Goal: Navigation & Orientation: Understand site structure

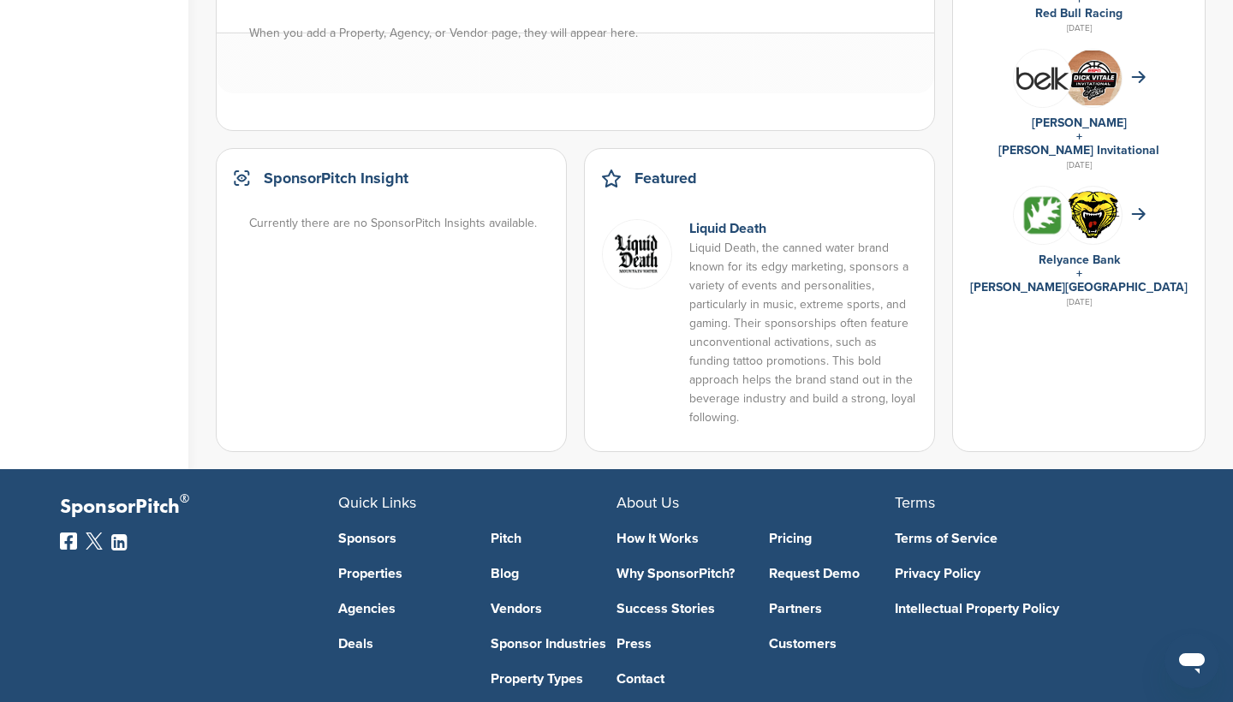
scroll to position [1189, 0]
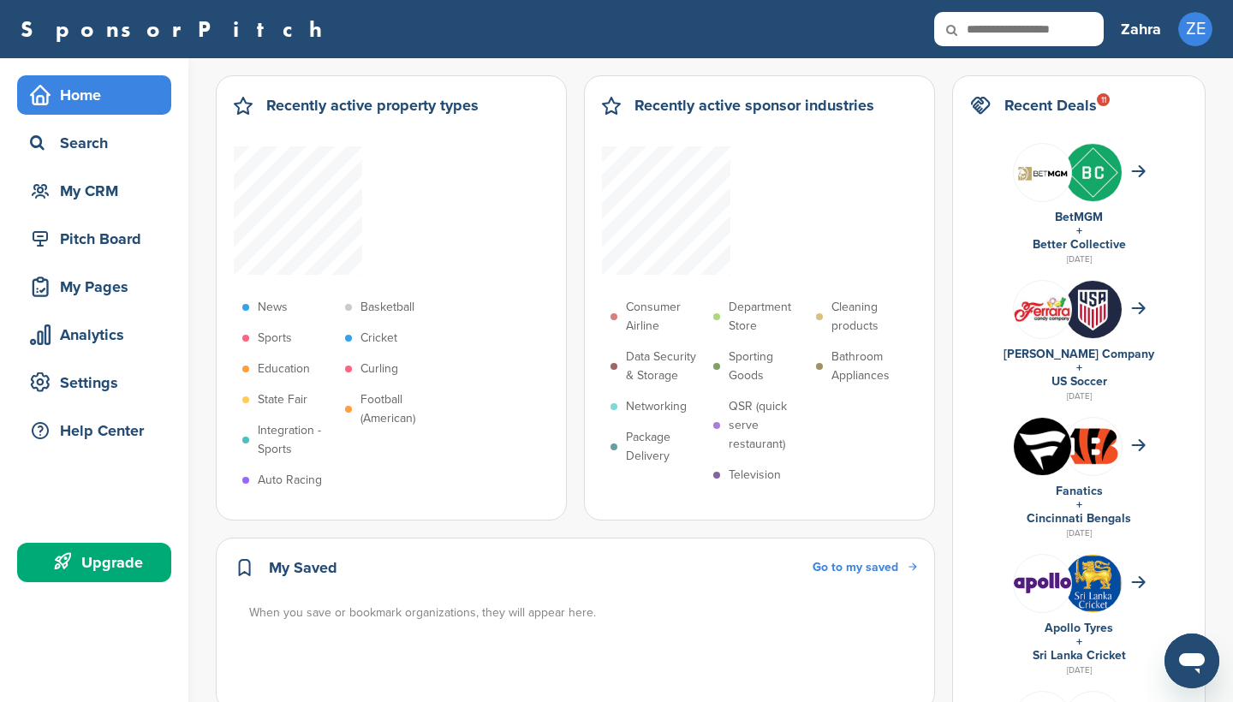
click at [125, 30] on link "SponsorPitch" at bounding box center [177, 29] width 313 height 22
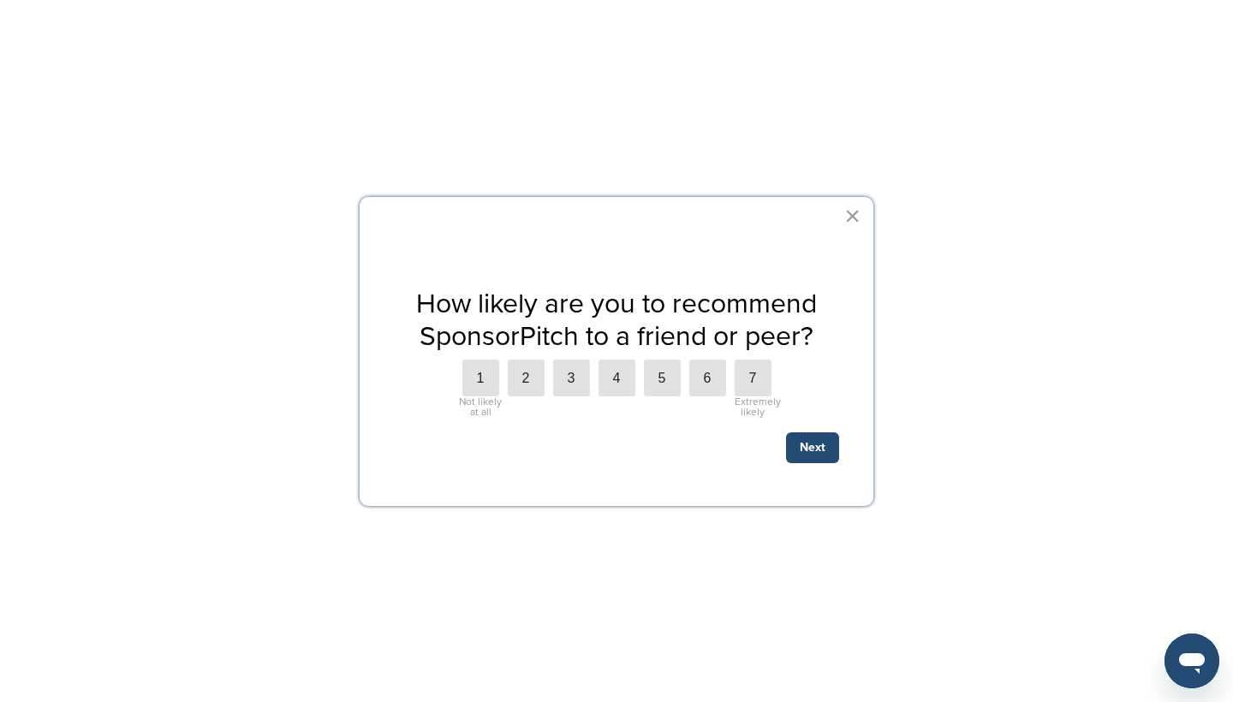
click at [861, 213] on div "How likely are you to recommend SponsorPitch to a friend or peer? 1 Not likely …" at bounding box center [617, 352] width 514 height 310
click at [857, 215] on button "×" at bounding box center [852, 215] width 16 height 27
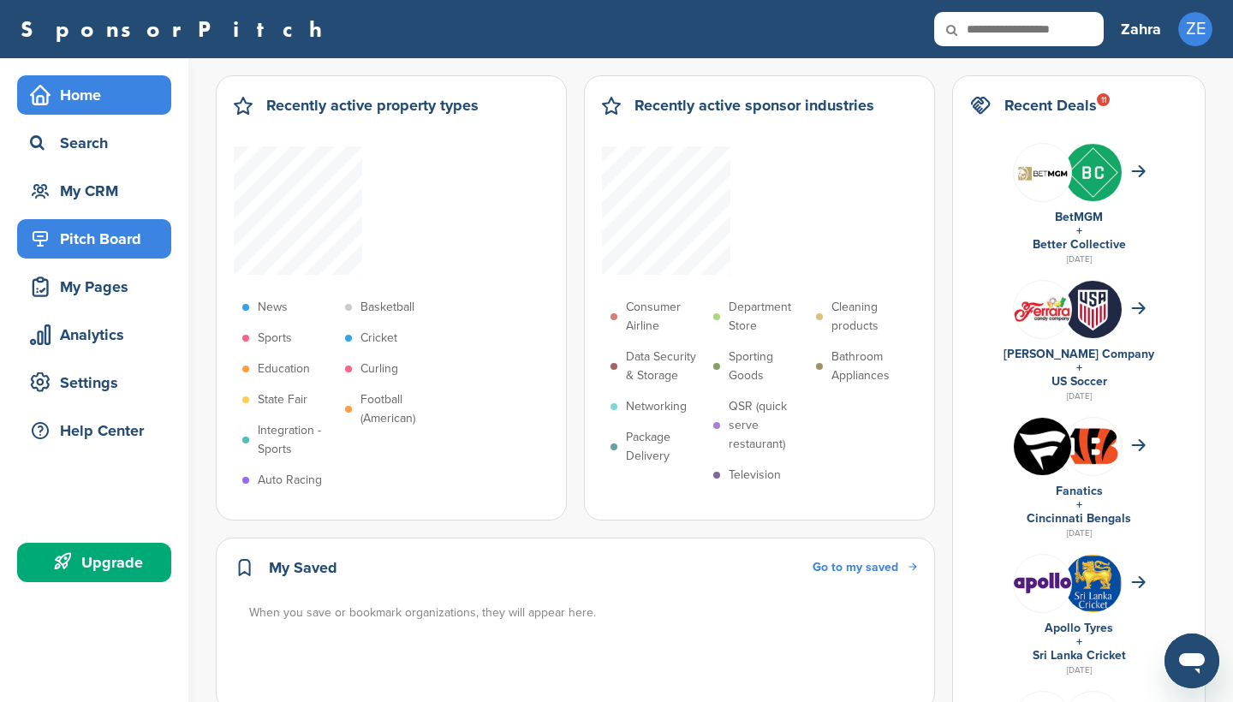
click at [69, 231] on div "Pitch Board" at bounding box center [99, 239] width 146 height 31
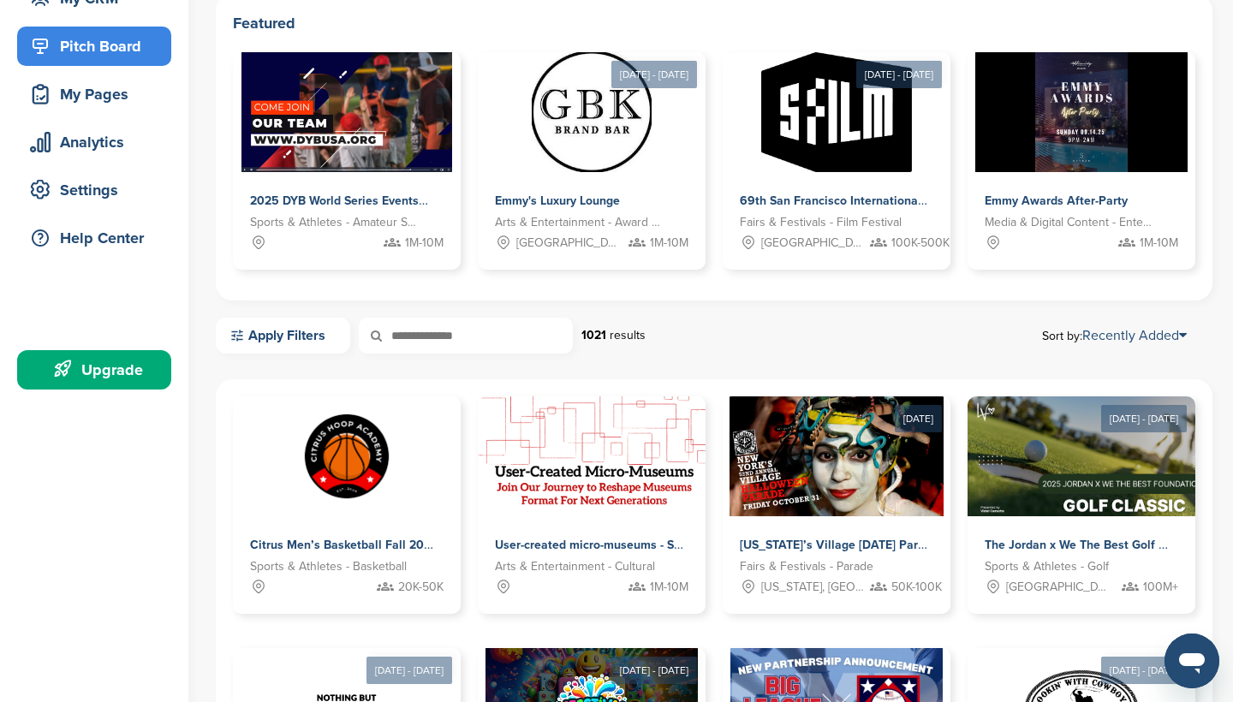
scroll to position [194, 0]
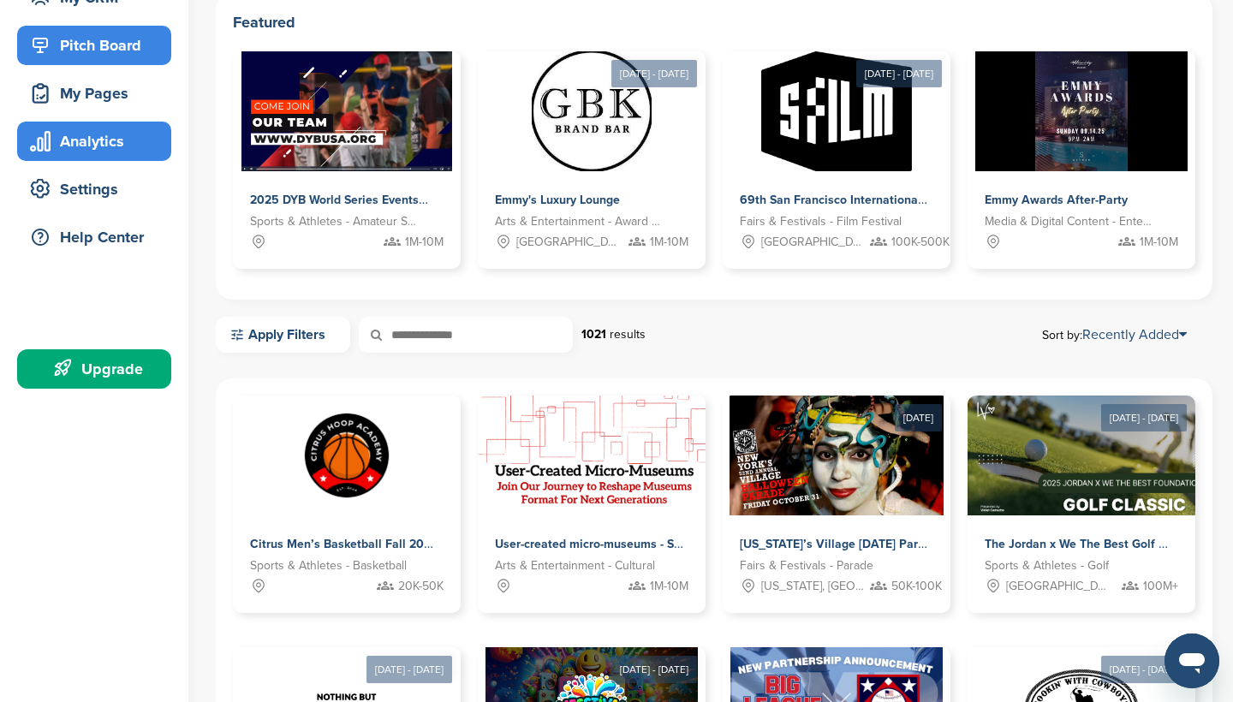
click at [118, 126] on div "Analytics" at bounding box center [99, 141] width 146 height 31
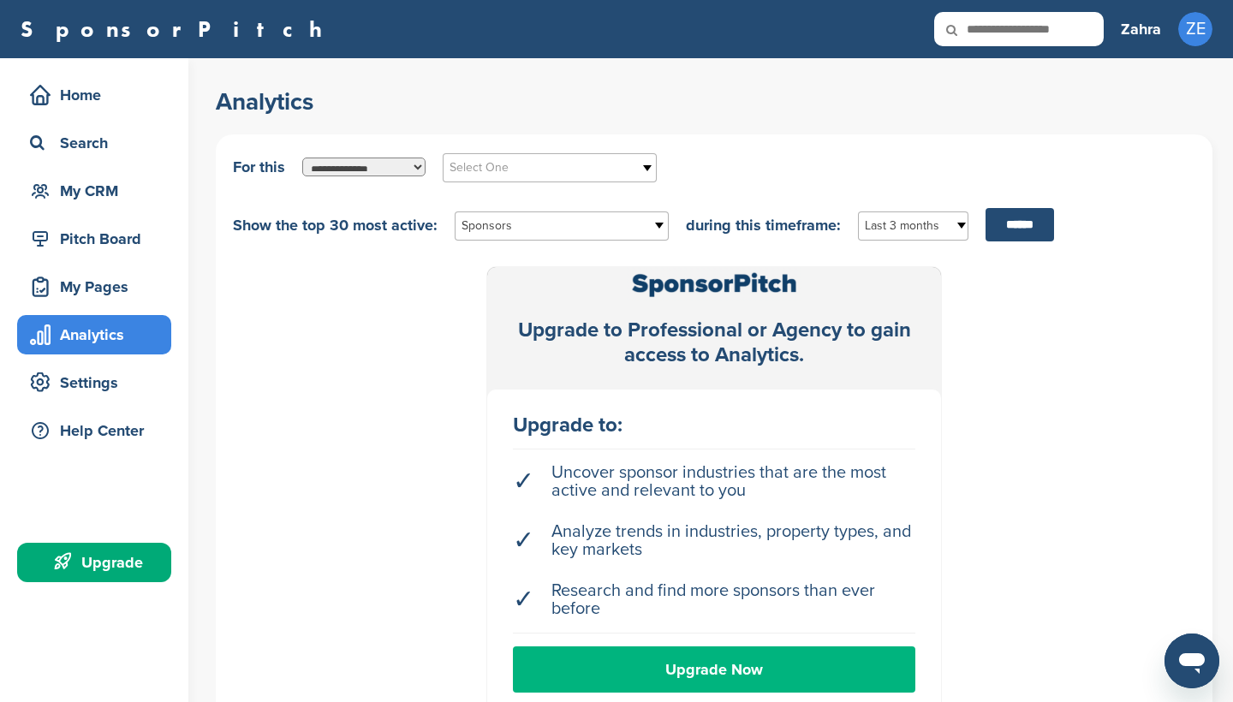
click at [643, 689] on link "Upgrade Now" at bounding box center [714, 670] width 403 height 46
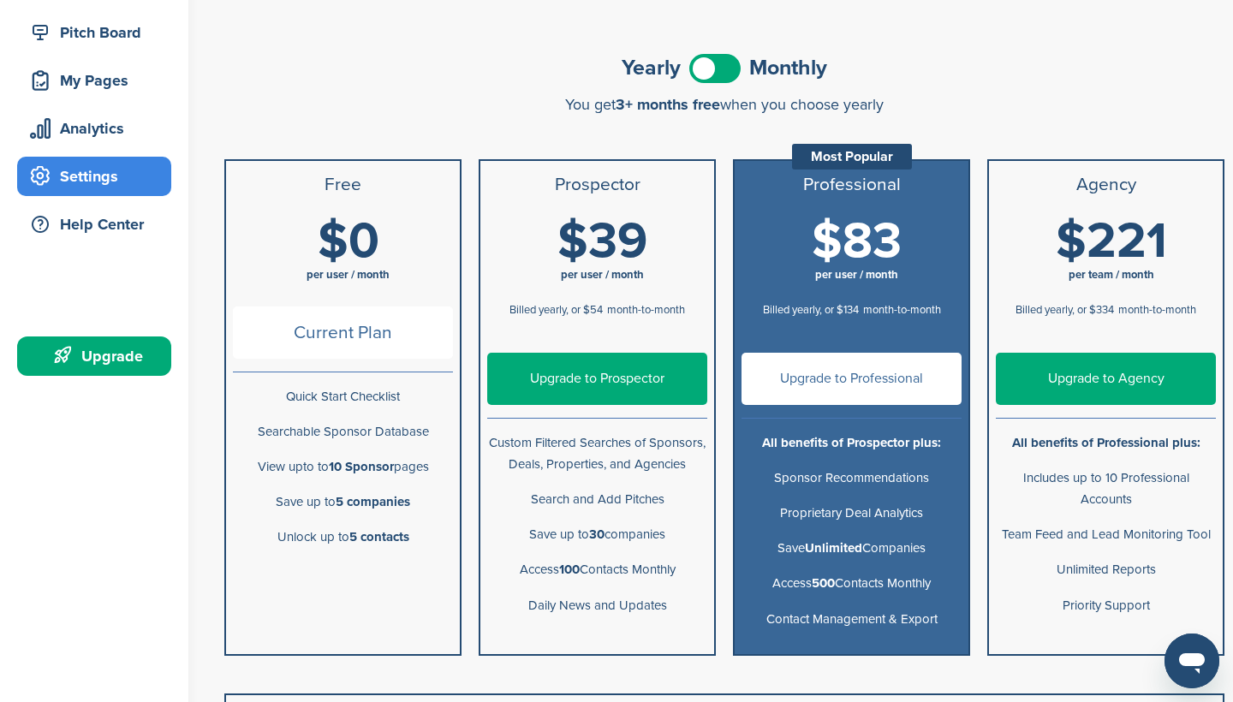
scroll to position [211, 0]
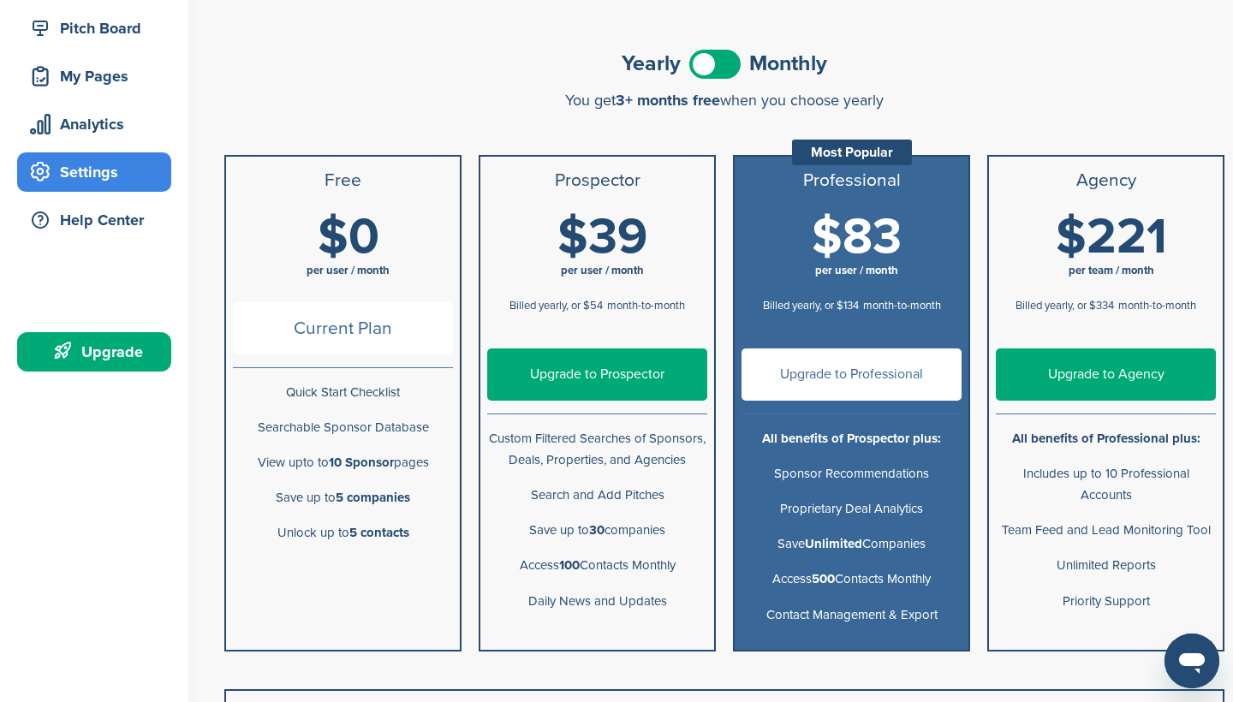
click at [719, 63] on span at bounding box center [714, 64] width 51 height 29
click at [722, 62] on span at bounding box center [714, 64] width 51 height 29
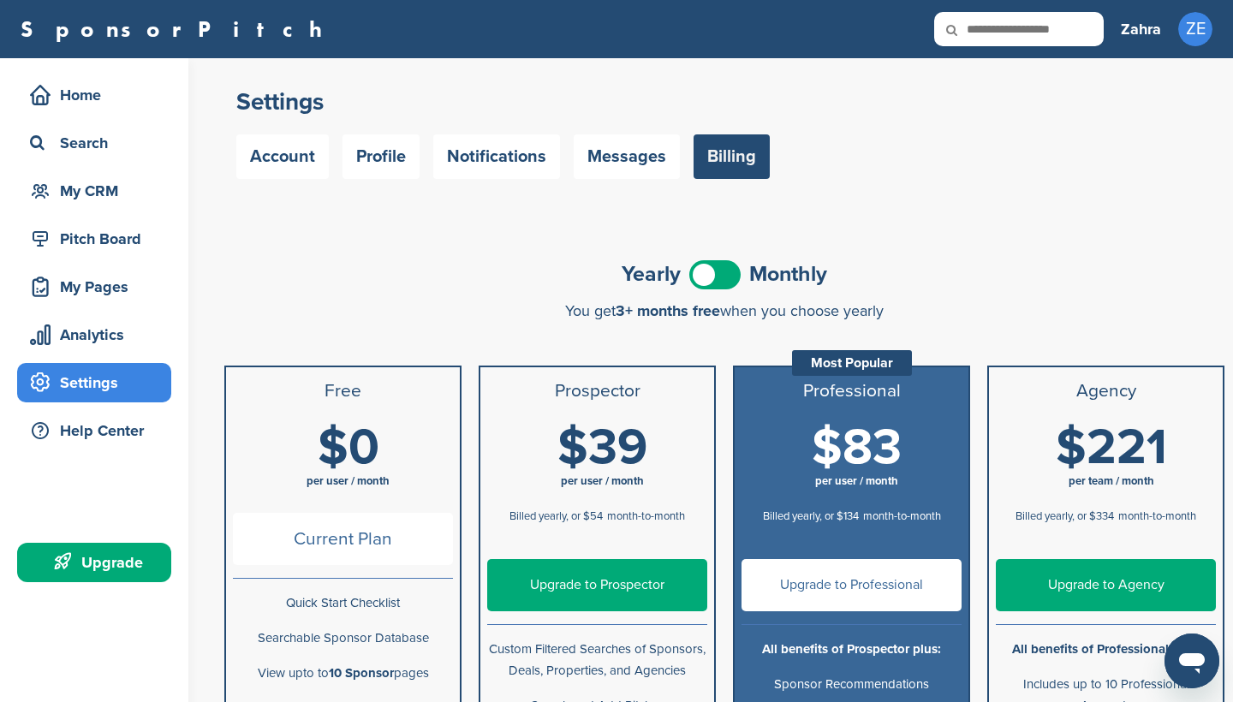
scroll to position [0, 0]
click at [81, 81] on div "Home" at bounding box center [99, 95] width 146 height 31
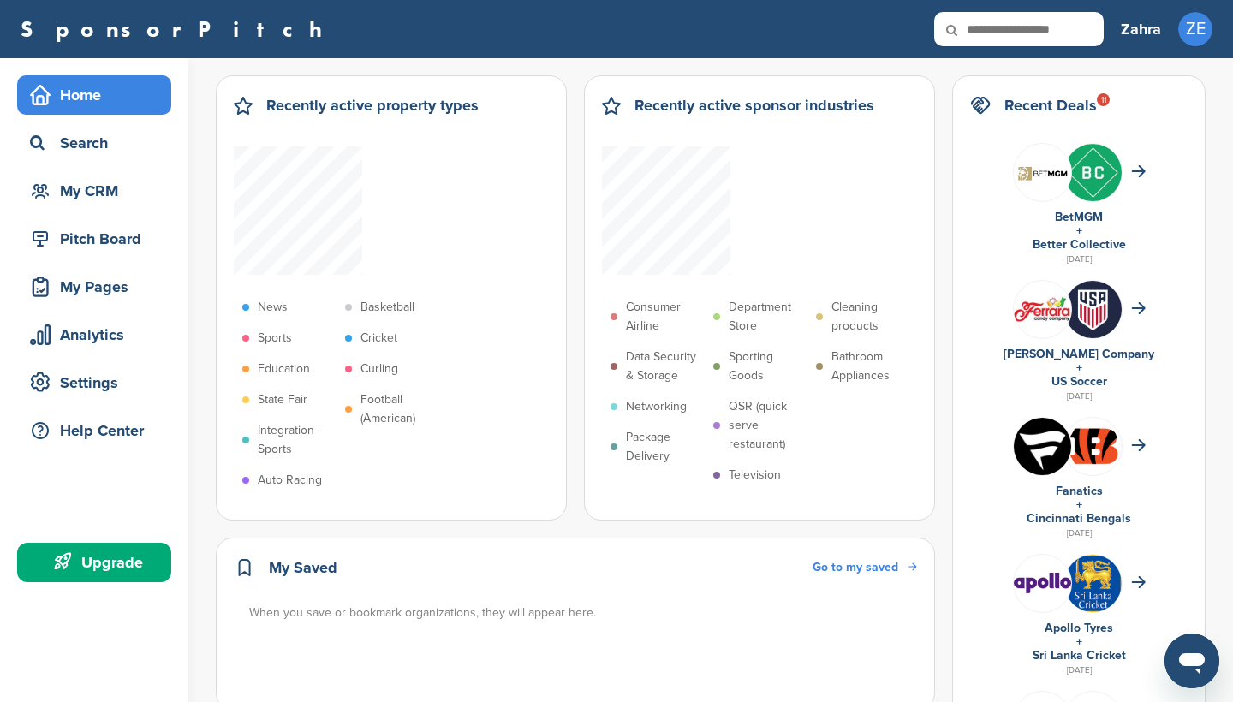
click at [1087, 102] on h2 "Recent Deals 11" at bounding box center [1051, 105] width 92 height 24
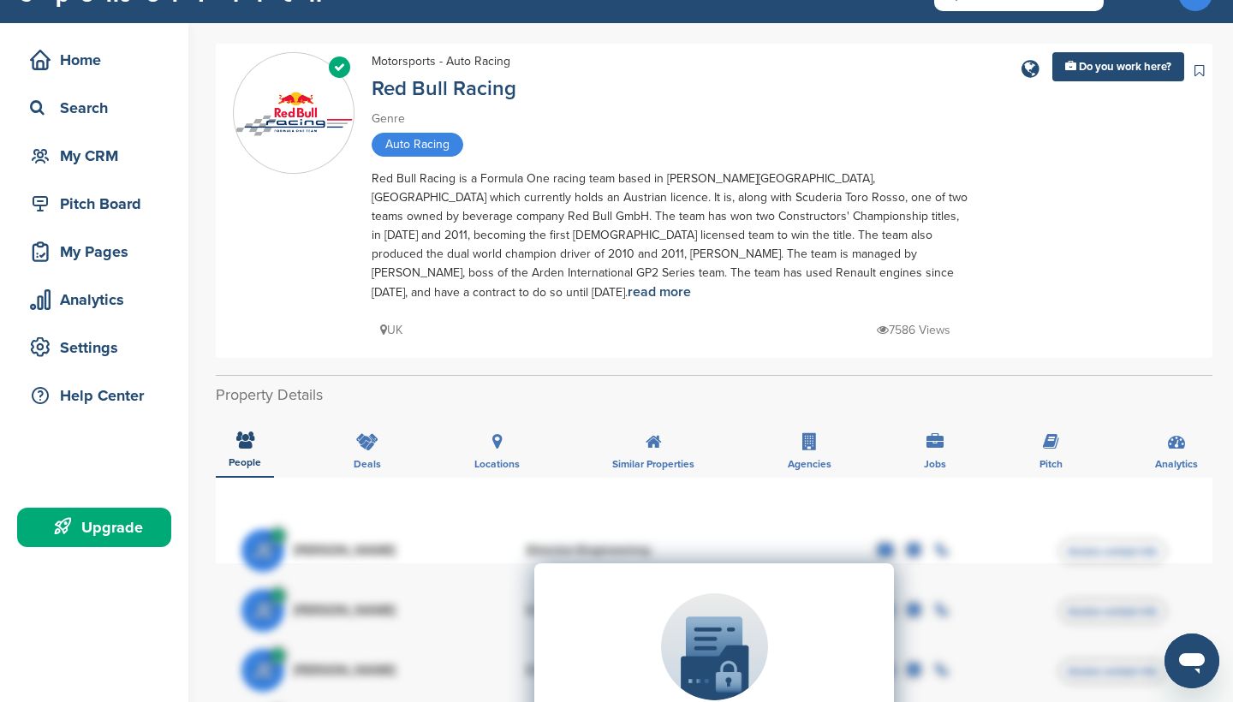
scroll to position [38, 0]
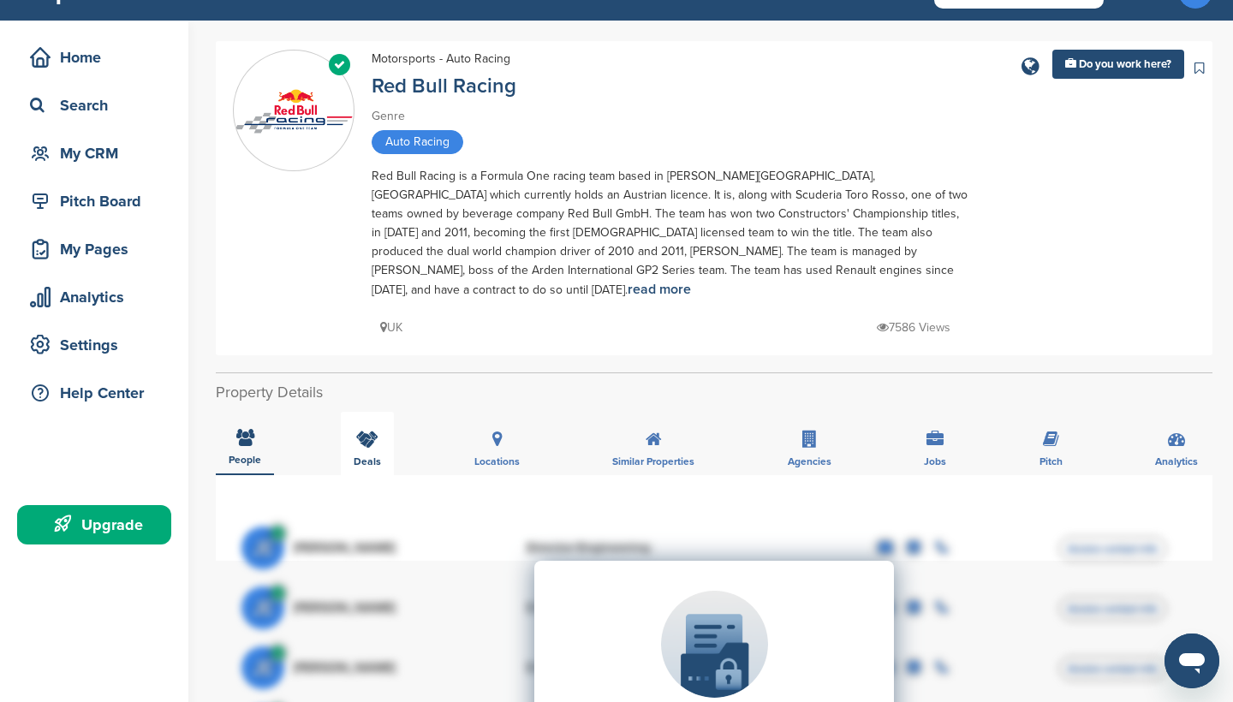
click at [379, 426] on div "Deals" at bounding box center [367, 443] width 53 height 63
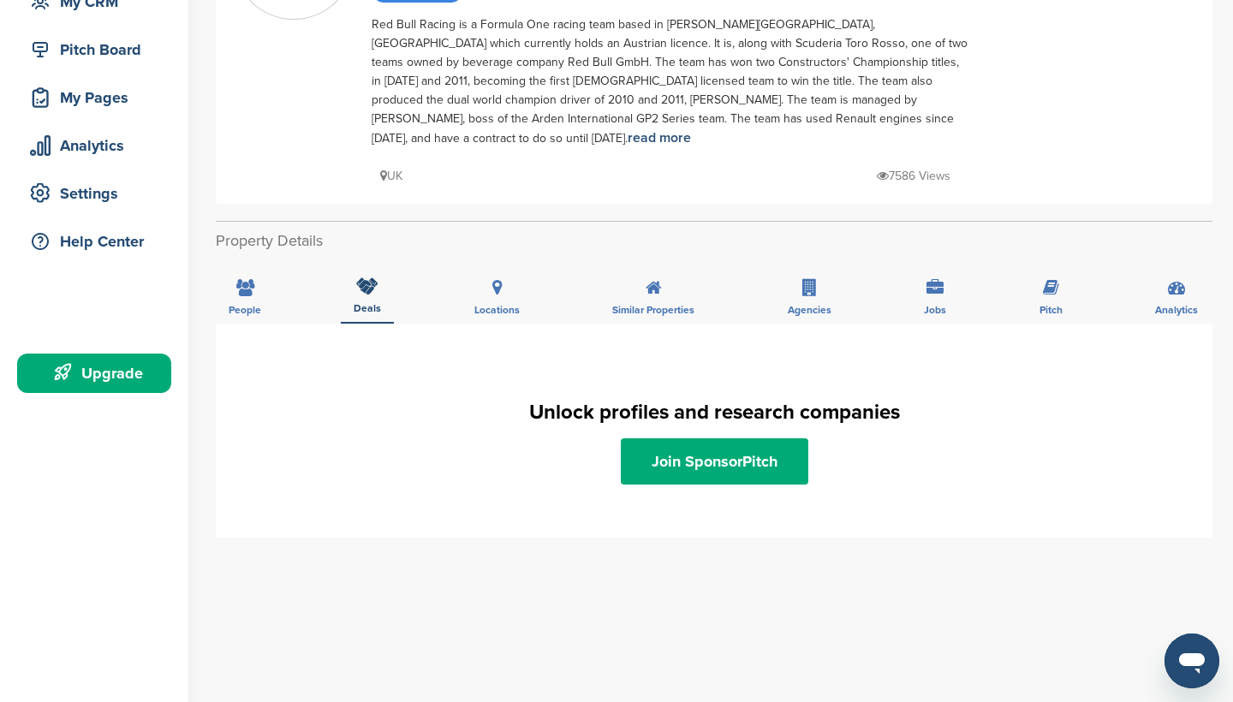
scroll to position [237, 0]
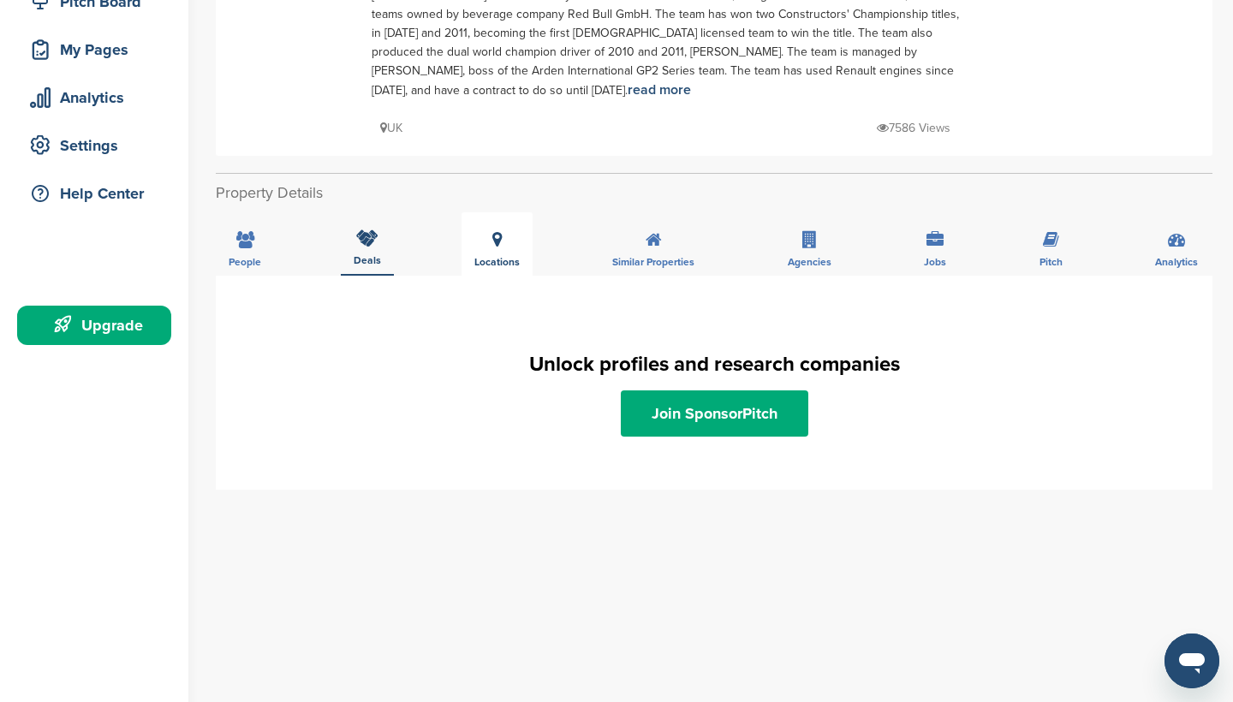
click at [492, 257] on span "Locations" at bounding box center [496, 262] width 45 height 10
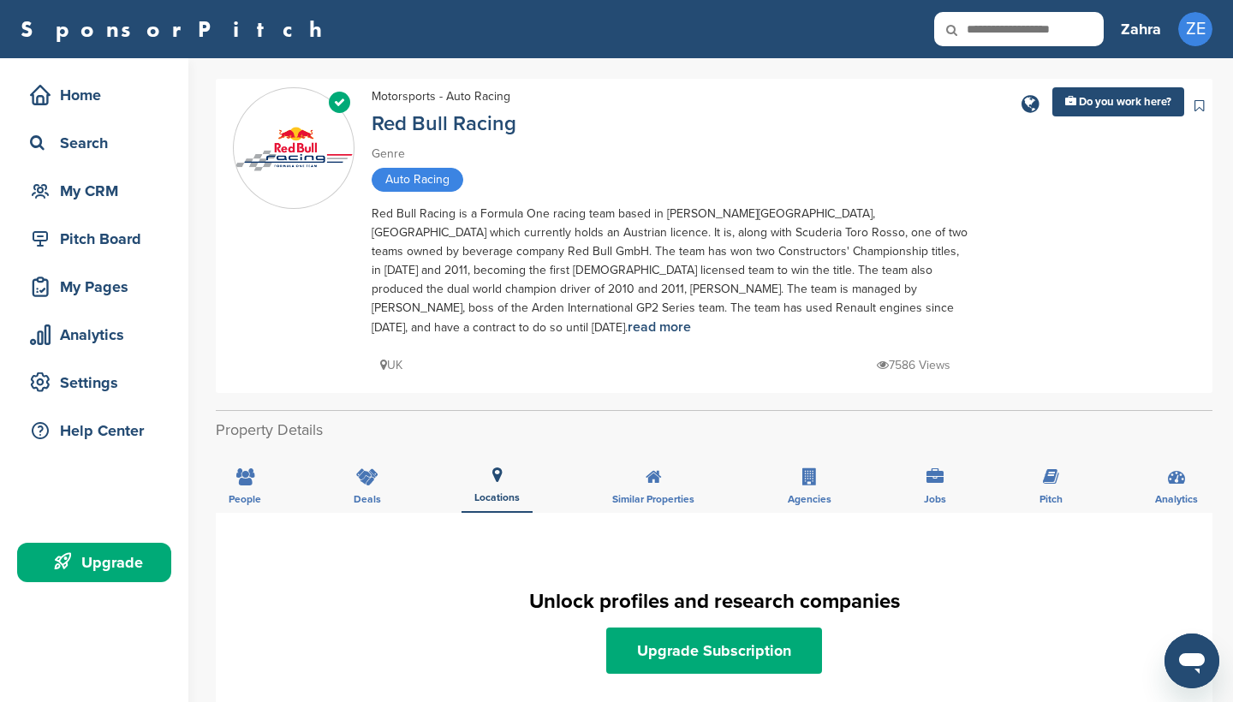
scroll to position [0, 0]
